Goal: Task Accomplishment & Management: Complete application form

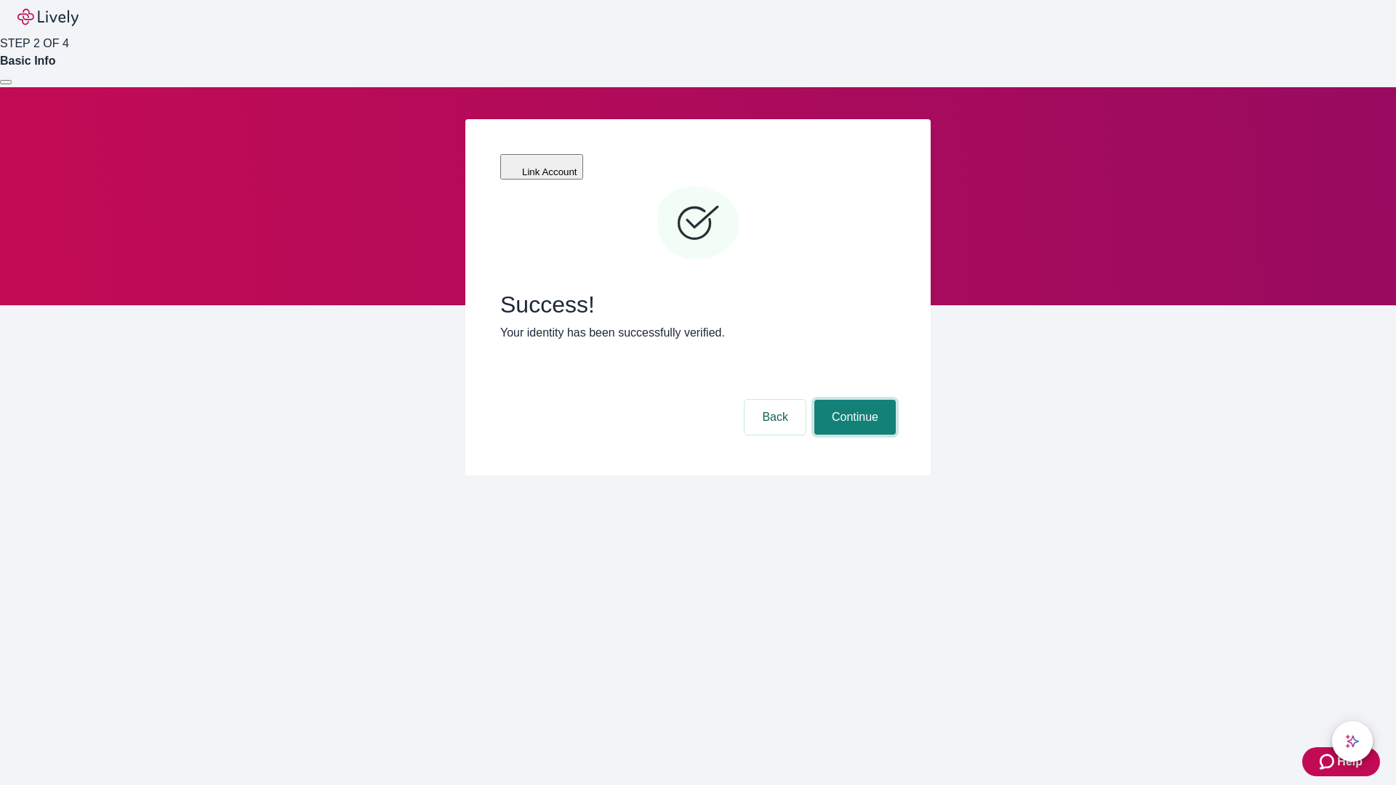
click at [853, 400] on button "Continue" at bounding box center [855, 417] width 81 height 35
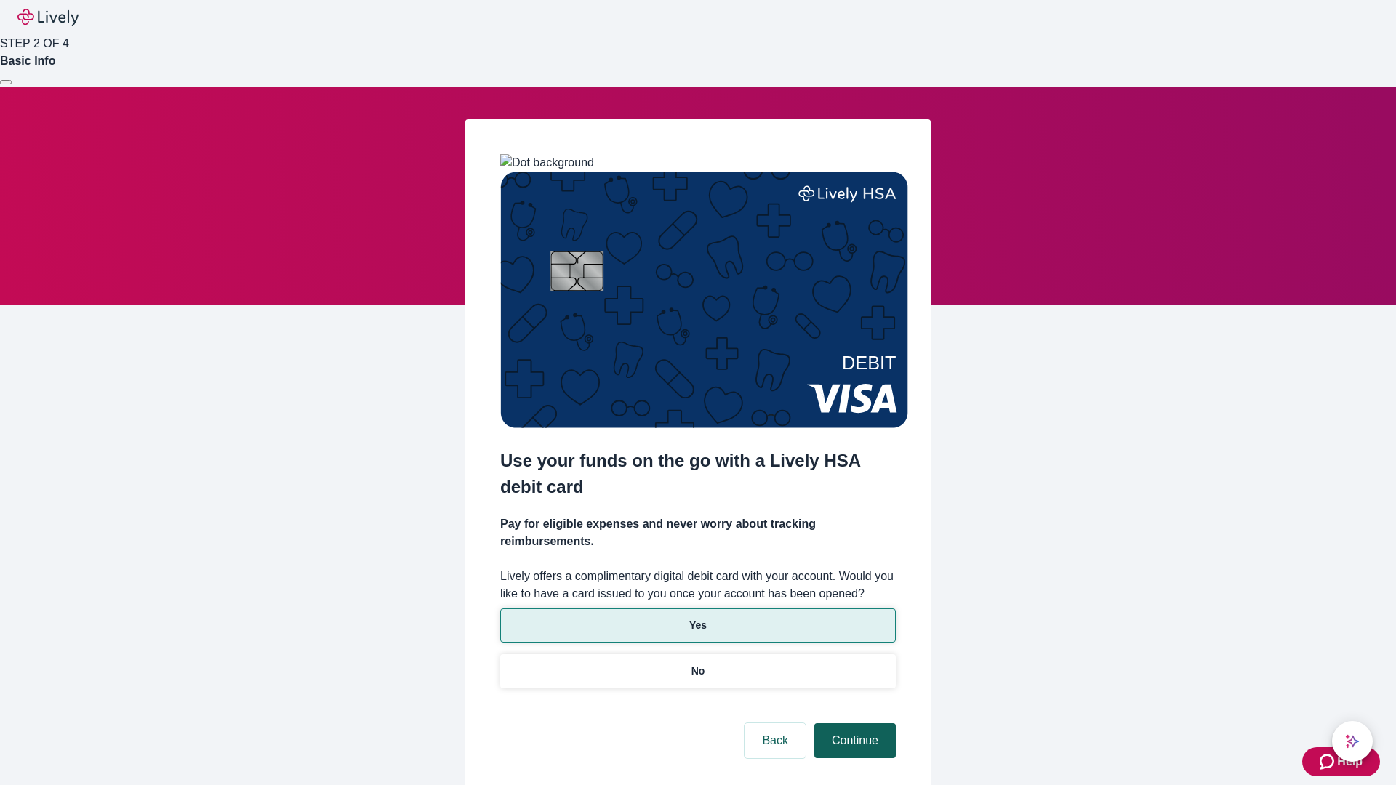
click at [697, 618] on p "Yes" at bounding box center [697, 625] width 17 height 15
click at [853, 724] on button "Continue" at bounding box center [855, 741] width 81 height 35
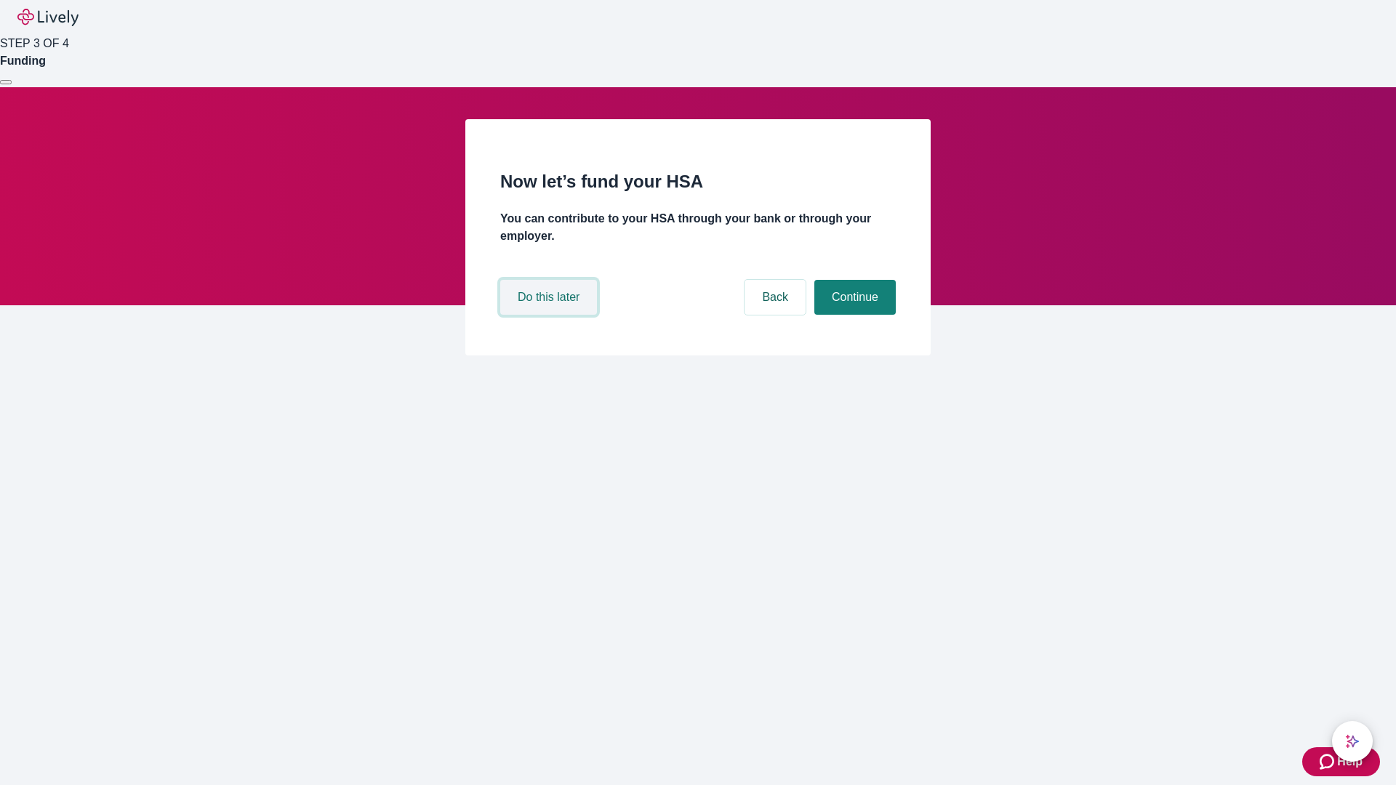
click at [551, 315] on button "Do this later" at bounding box center [548, 297] width 97 height 35
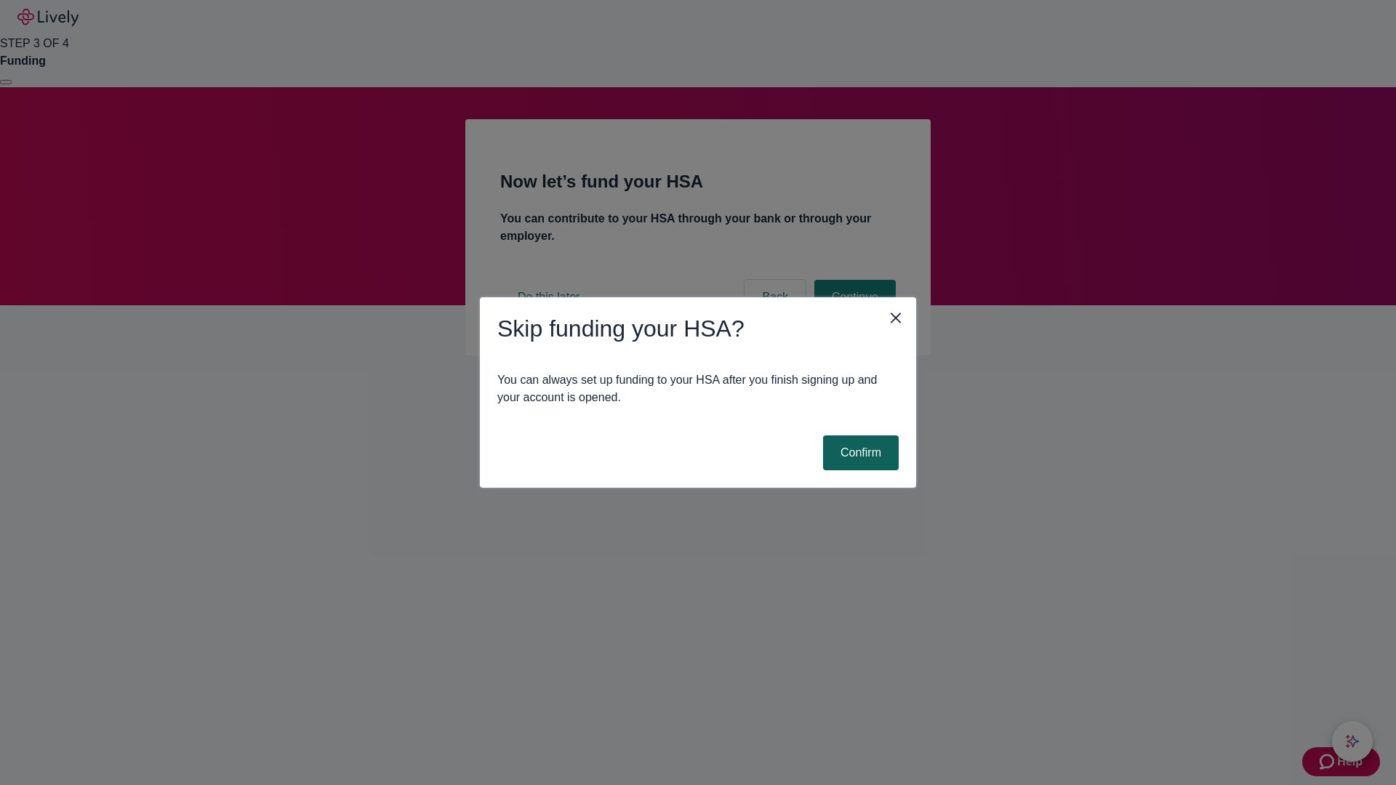
click at [859, 453] on button "Confirm" at bounding box center [861, 453] width 76 height 35
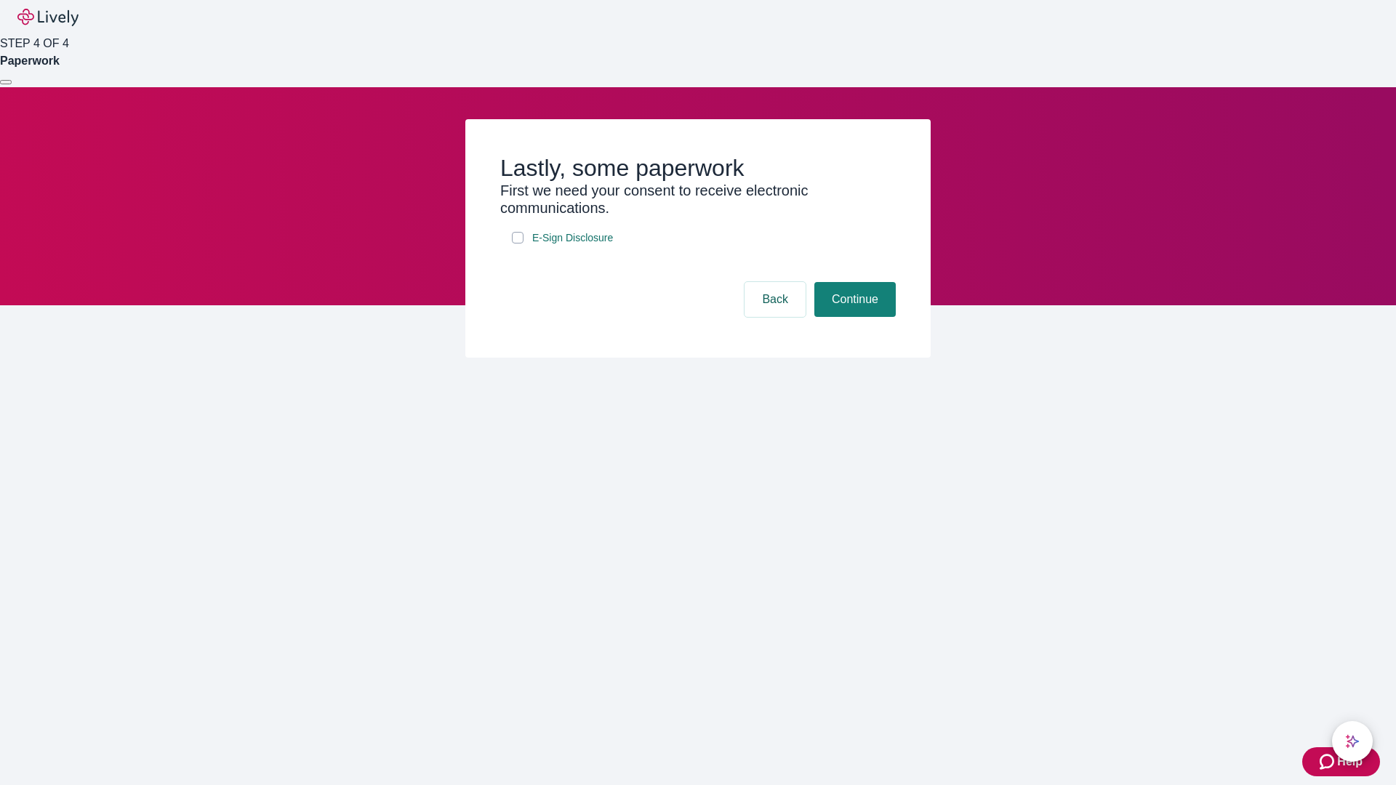
click at [518, 244] on input "E-Sign Disclosure" at bounding box center [518, 238] width 12 height 12
checkbox input "true"
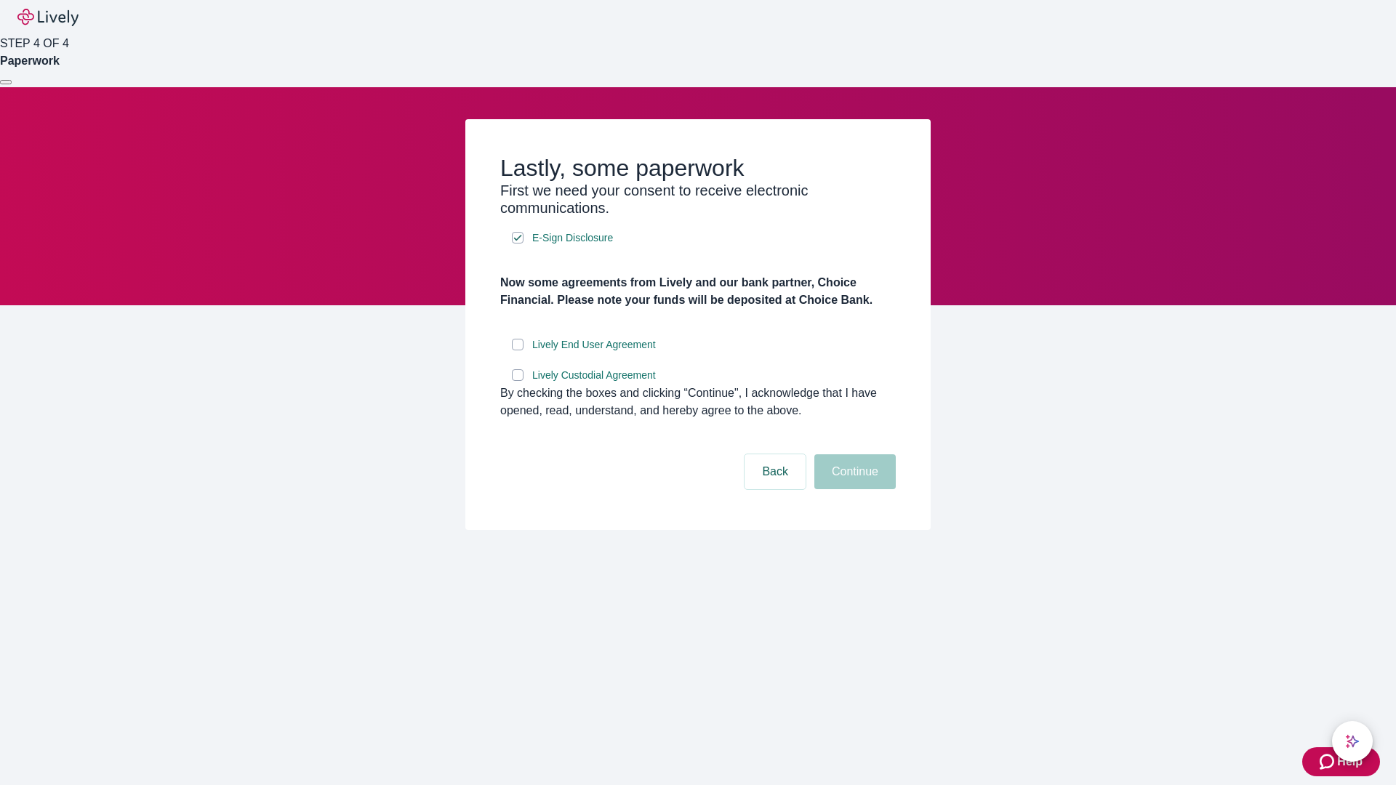
click at [518, 351] on input "Lively End User Agreement" at bounding box center [518, 345] width 12 height 12
checkbox input "true"
click at [518, 381] on input "Lively Custodial Agreement" at bounding box center [518, 375] width 12 height 12
checkbox input "true"
click at [853, 489] on button "Continue" at bounding box center [855, 472] width 81 height 35
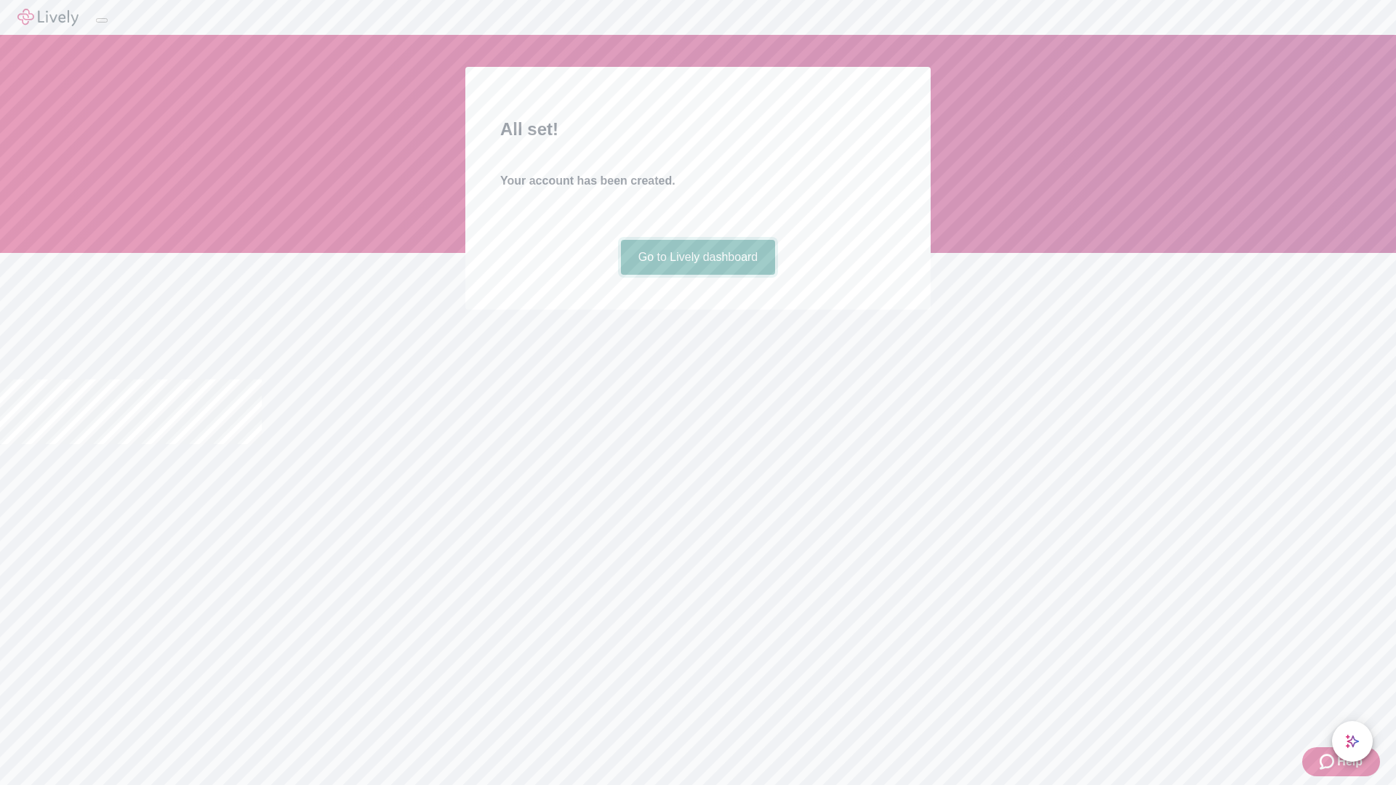
click at [697, 275] on link "Go to Lively dashboard" at bounding box center [698, 257] width 155 height 35
